Goal: Find specific page/section: Find specific page/section

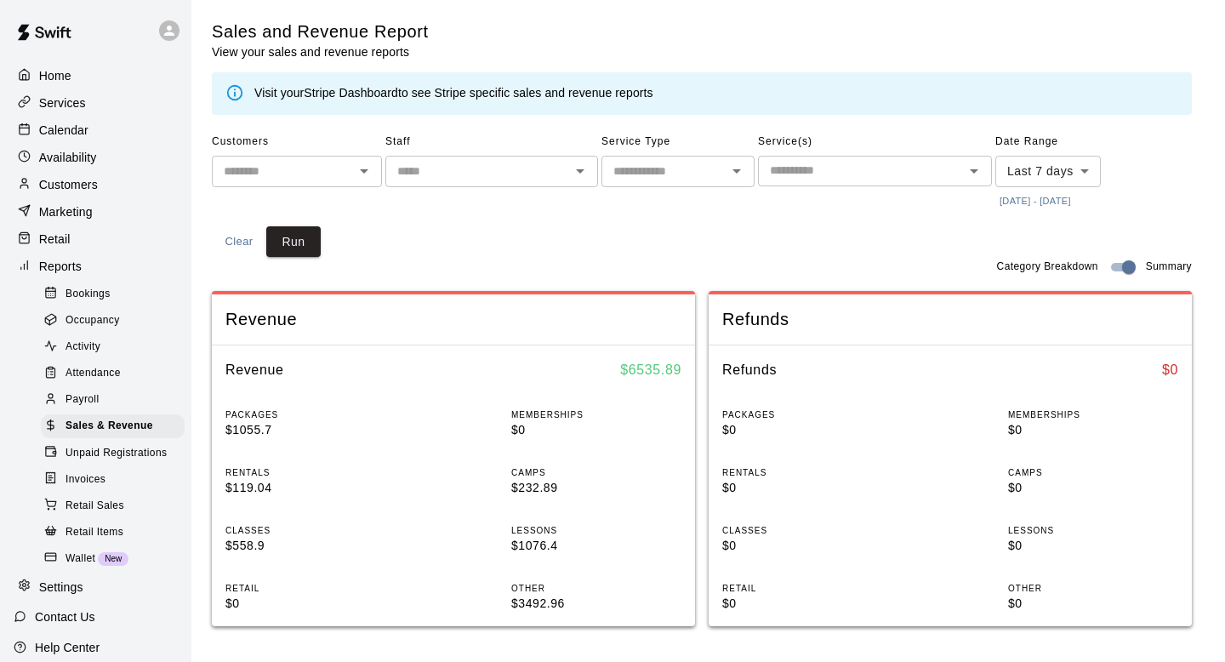
click at [80, 181] on p "Customers" at bounding box center [68, 184] width 59 height 17
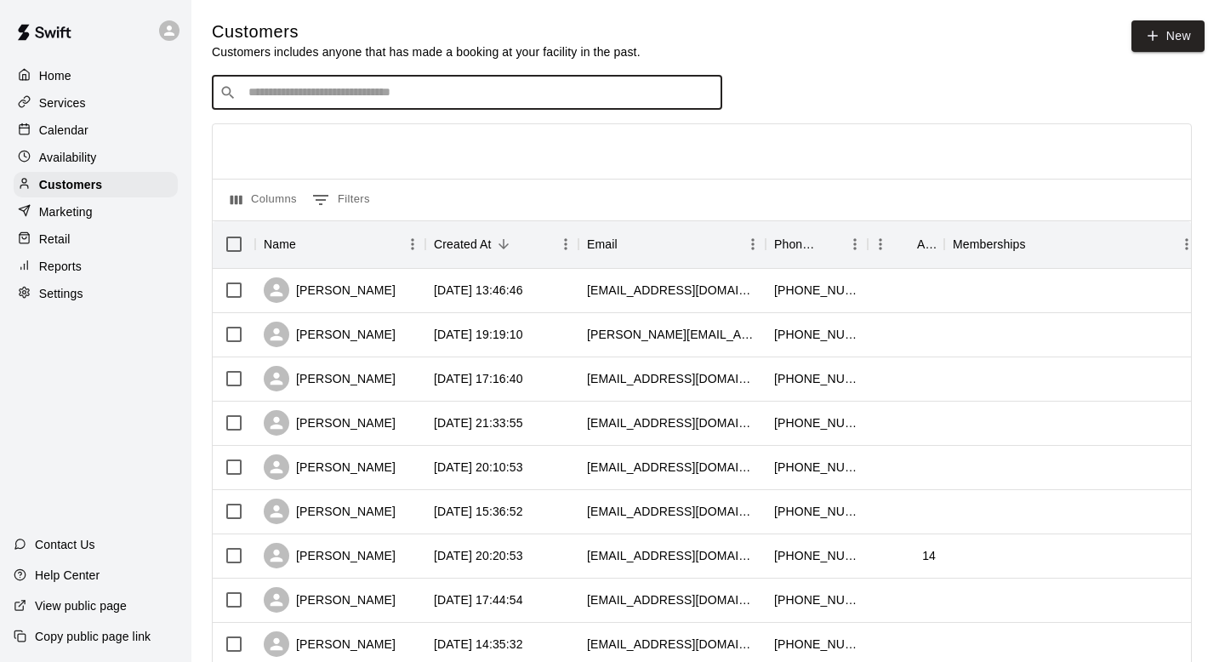
click at [257, 100] on input "Search customers by name or email" at bounding box center [478, 92] width 471 height 17
paste input "**********"
drag, startPoint x: 301, startPoint y: 95, endPoint x: 199, endPoint y: 94, distance: 102.1
type input "******"
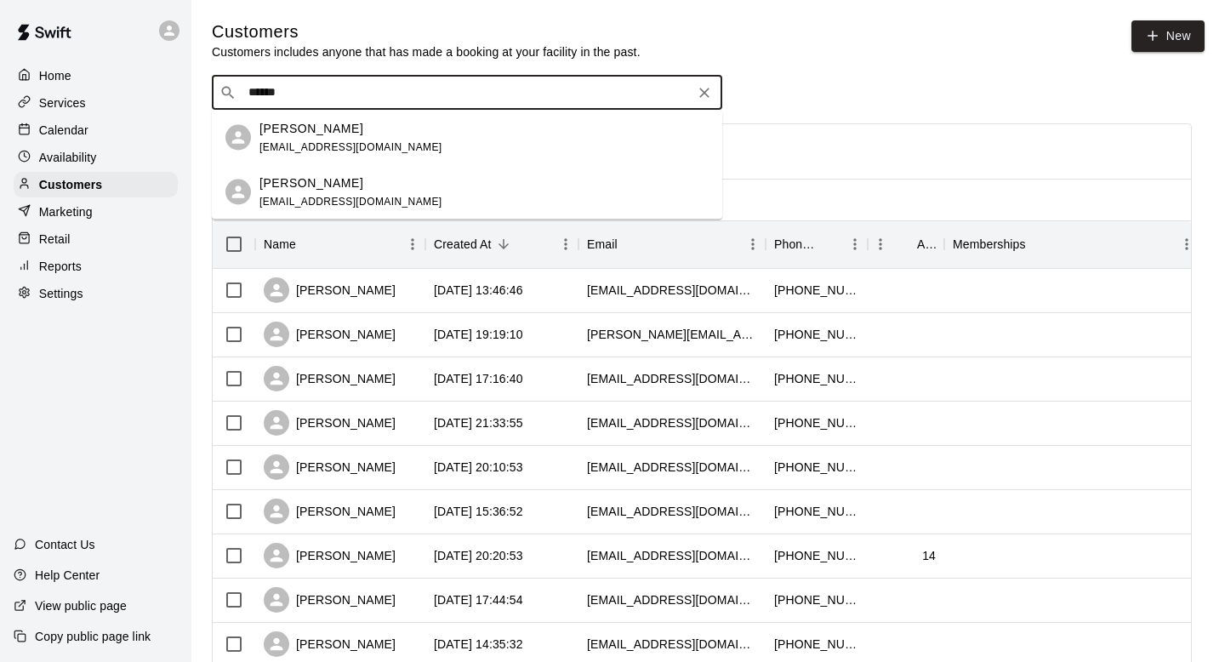
click at [352, 184] on div "[PERSON_NAME]" at bounding box center [350, 183] width 183 height 18
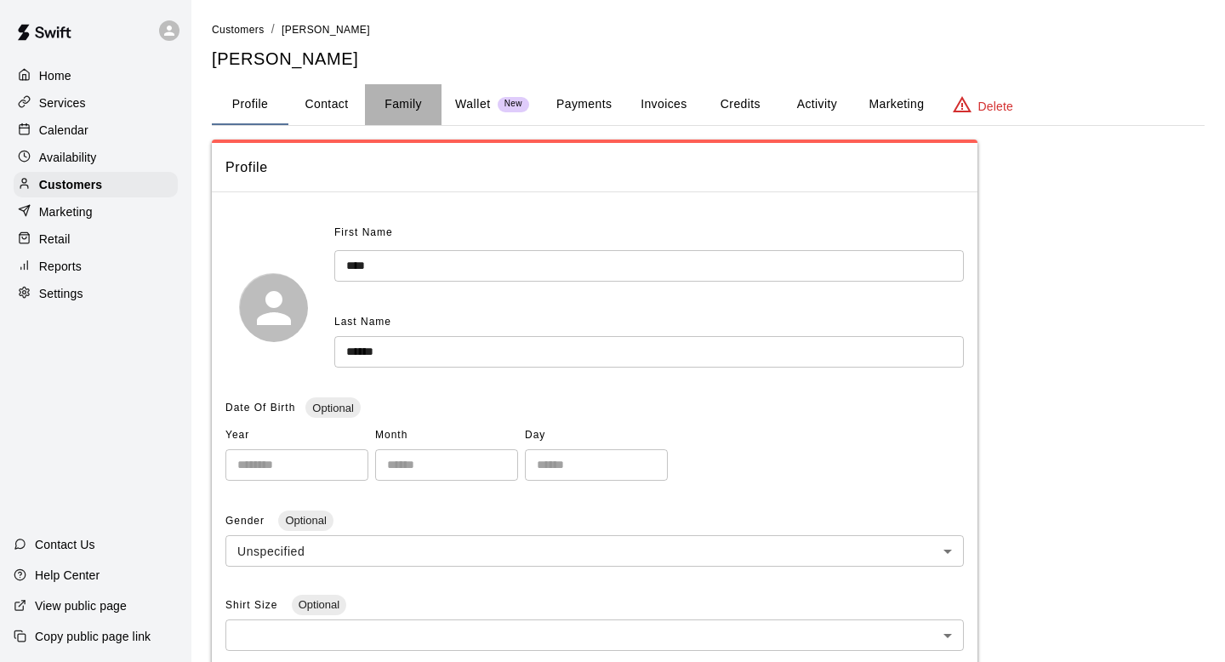
click at [402, 111] on button "Family" at bounding box center [403, 104] width 77 height 41
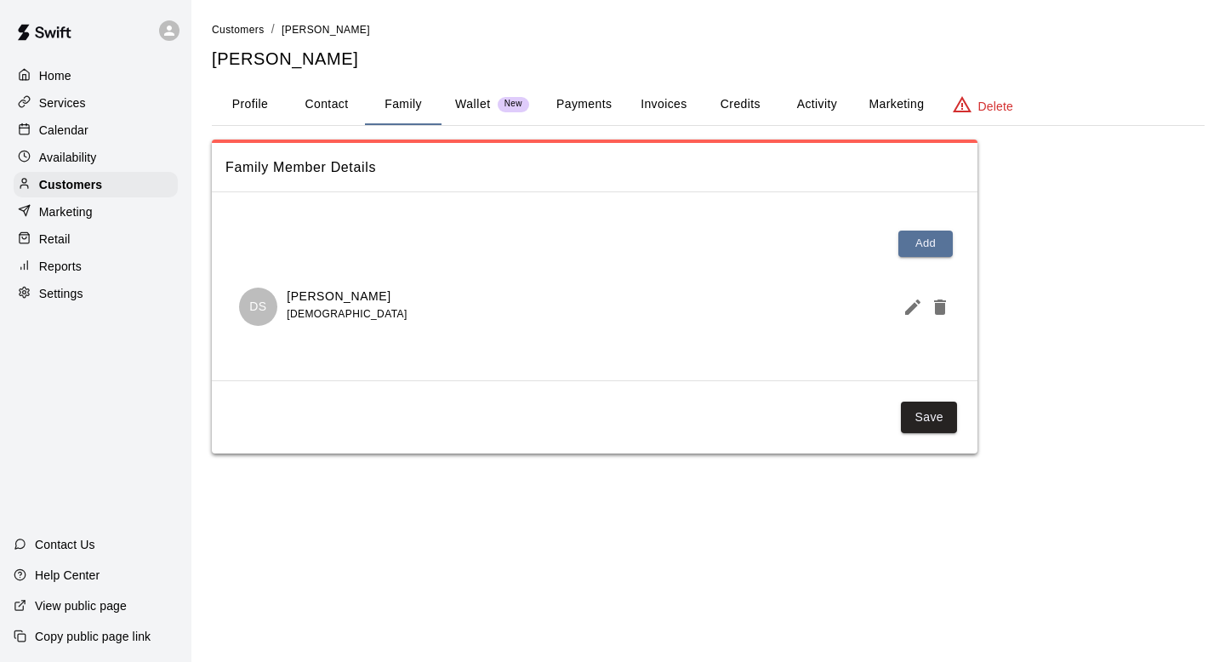
drag, startPoint x: 376, startPoint y: 295, endPoint x: 288, endPoint y: 287, distance: 88.0
click at [288, 287] on div "DS [PERSON_NAME] [DEMOGRAPHIC_DATA]" at bounding box center [594, 307] width 738 height 66
copy p "[PERSON_NAME]"
click at [82, 262] on div "Reports" at bounding box center [96, 267] width 164 height 26
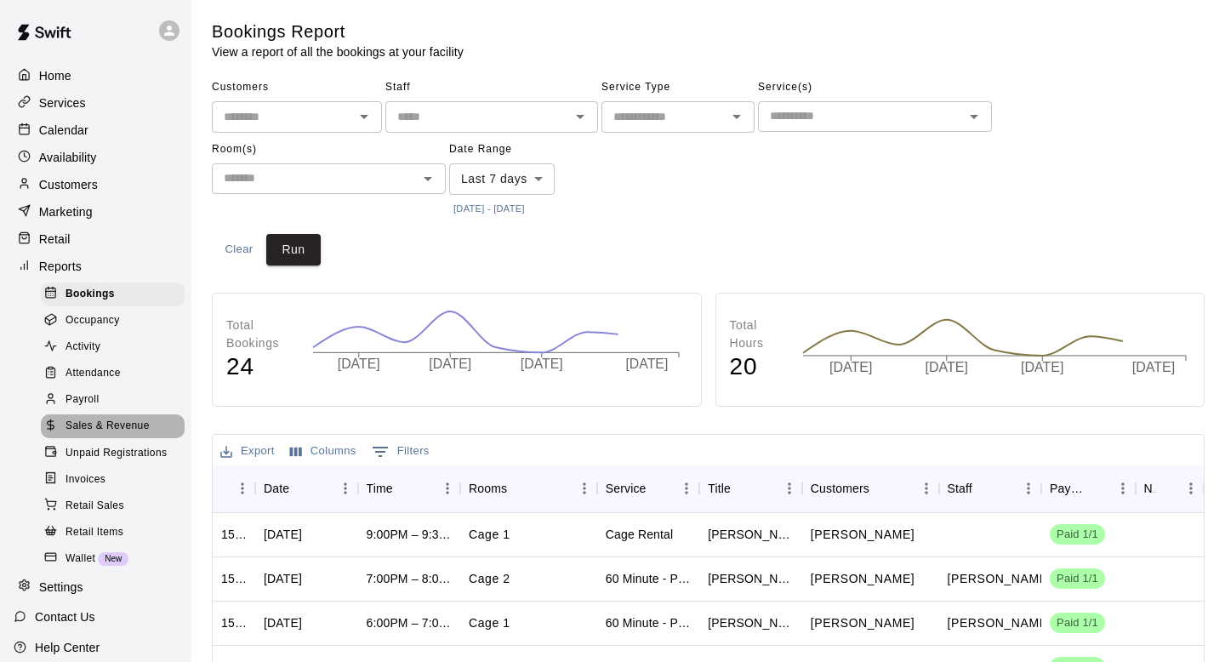
click at [147, 430] on span "Sales & Revenue" at bounding box center [108, 426] width 84 height 17
